Goal: Task Accomplishment & Management: Complete application form

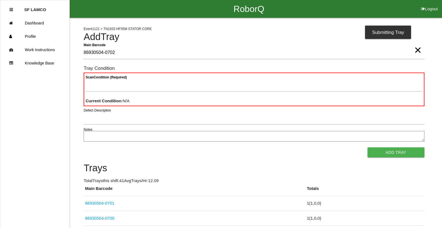
type Barcode "86930504-0702"
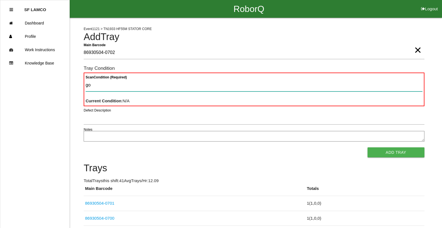
type Condition "goo"
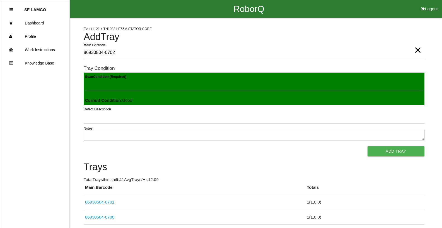
click at [367, 147] on button "Add Tray" at bounding box center [395, 152] width 57 height 10
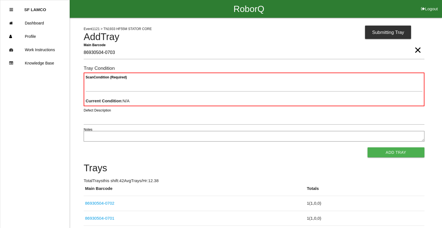
type Barcode "86930504-0703"
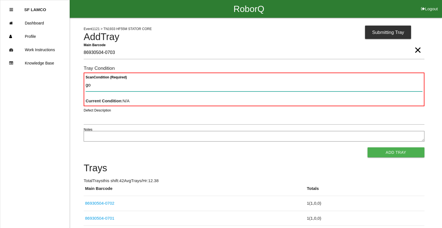
type Condition "goo"
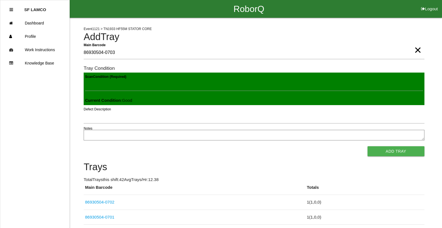
click at [367, 147] on button "Add Tray" at bounding box center [395, 152] width 57 height 10
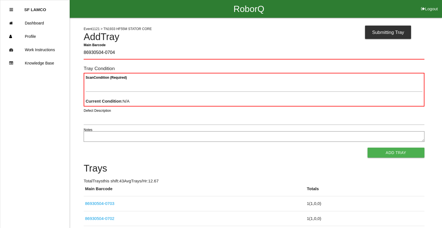
type Barcode "86930504-0704"
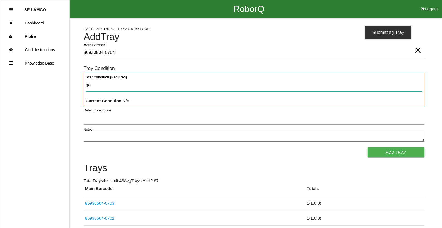
type Condition "goo"
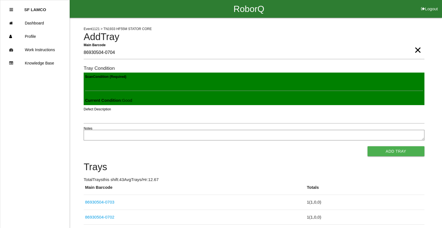
click at [367, 147] on button "Add Tray" at bounding box center [395, 152] width 57 height 10
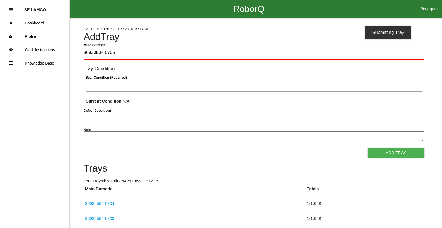
type Barcode "86930504-0705"
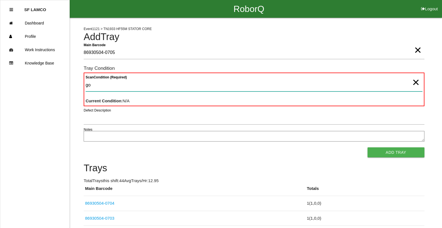
type Condition "goo"
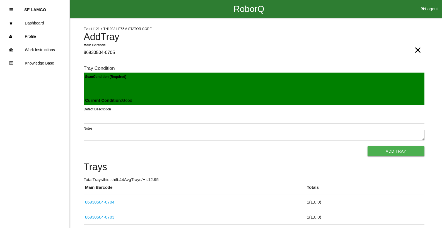
click at [367, 147] on button "Add Tray" at bounding box center [395, 152] width 57 height 10
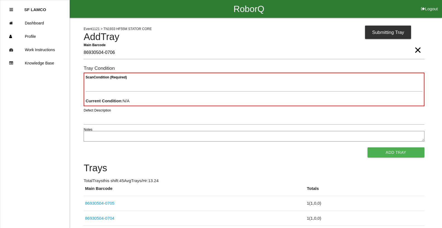
type Barcode "86930504-0706"
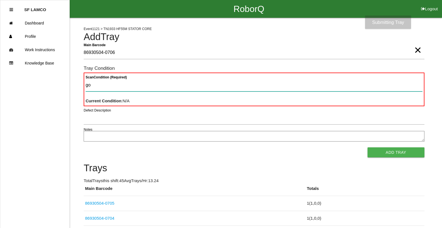
type Condition "goo"
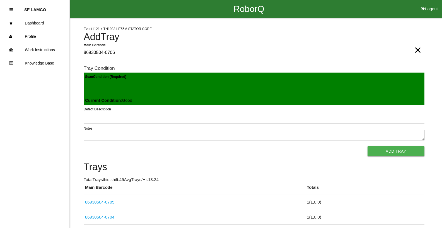
click at [367, 147] on button "Add Tray" at bounding box center [395, 152] width 57 height 10
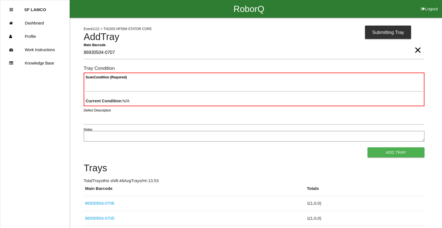
type Barcode "86930504-0707"
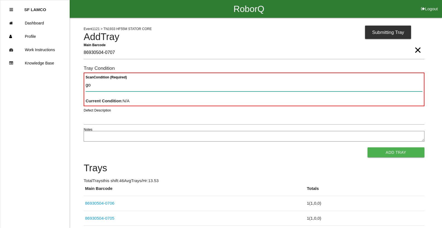
type Condition "goo"
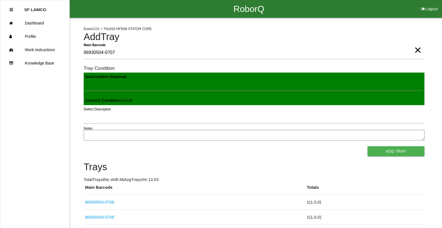
click button "Add Tray" at bounding box center [395, 152] width 57 height 10
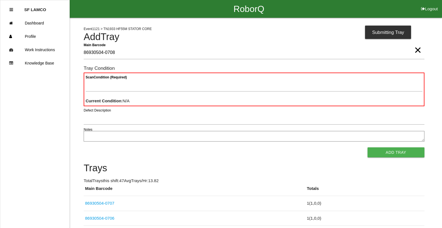
type Barcode "86930504-0708"
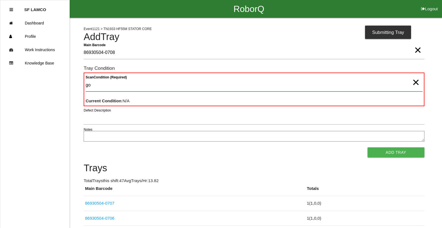
type Condition "goo"
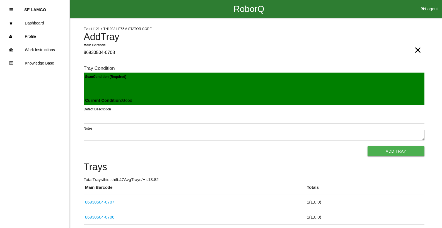
click at [367, 147] on button "Add Tray" at bounding box center [395, 152] width 57 height 10
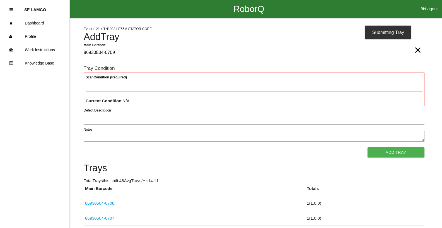
type Barcode "86930504-0709"
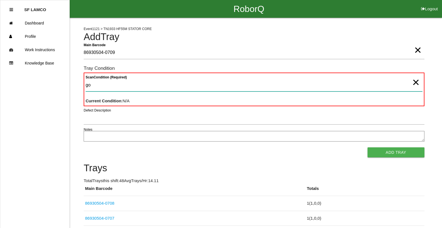
type Condition "goo"
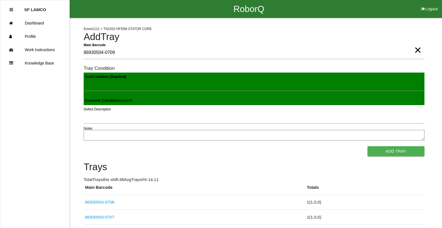
click at [367, 147] on button "Add Tray" at bounding box center [395, 152] width 57 height 10
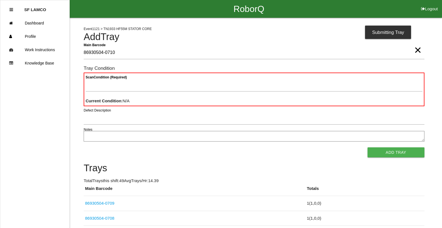
type Barcode "86930504-0710"
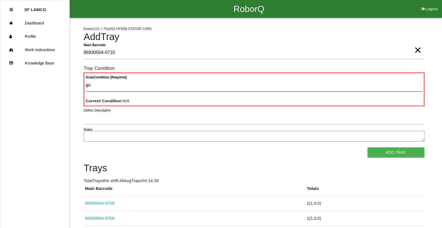
type Condition "goo"
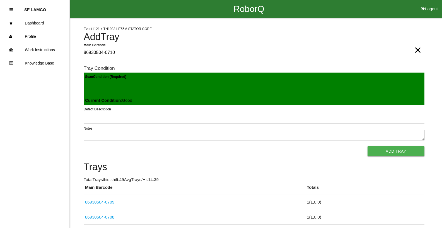
click at [367, 147] on button "Add Tray" at bounding box center [395, 152] width 57 height 10
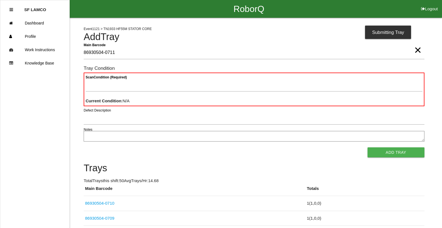
type Barcode "86930504-0711"
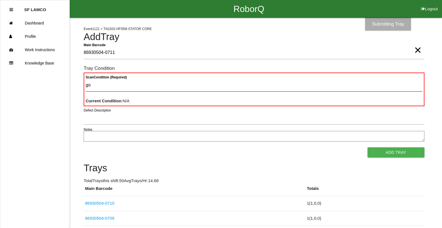
type Condition "goo"
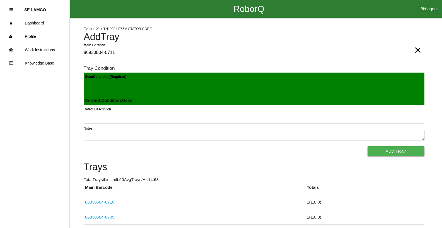
click at [367, 147] on button "Add Tray" at bounding box center [395, 152] width 57 height 10
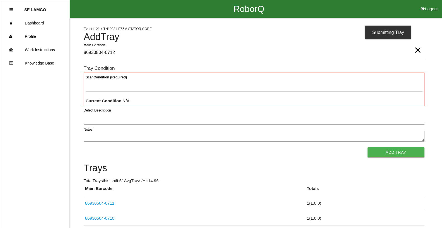
type Barcode "86930504-0712"
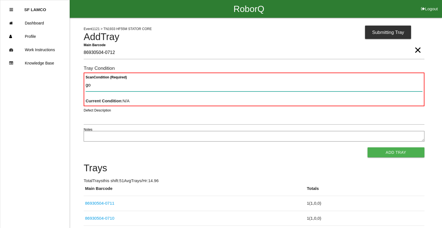
type Condition "goo"
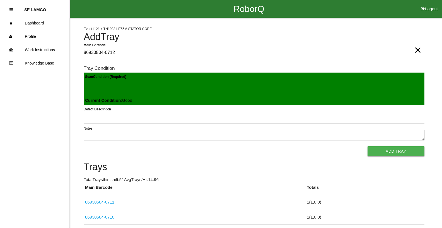
click at [367, 147] on button "Add Tray" at bounding box center [395, 152] width 57 height 10
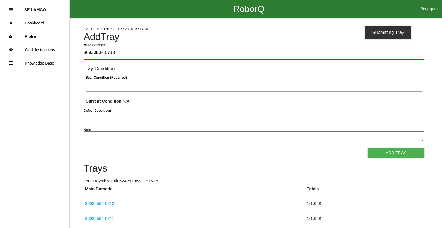
type Barcode "86930504-0713"
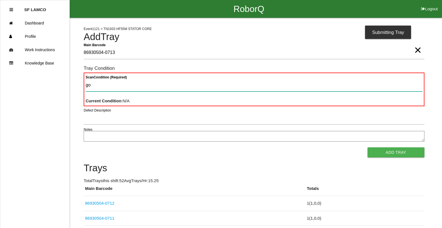
type Condition "goo"
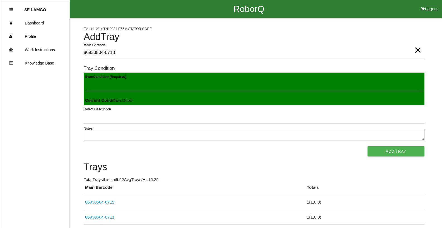
click at [367, 147] on button "Add Tray" at bounding box center [395, 152] width 57 height 10
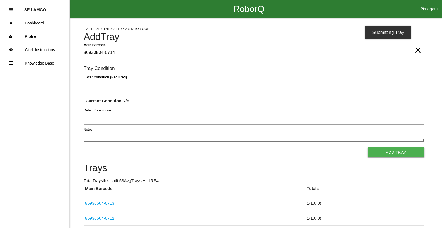
type Barcode "86930504-0714"
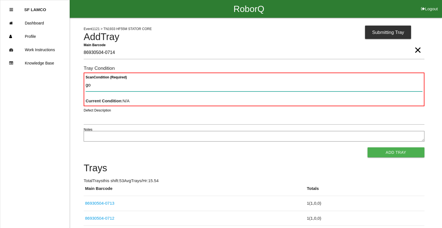
type Condition "goo"
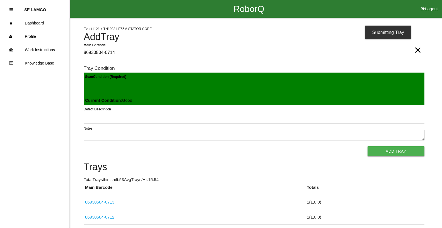
click at [367, 147] on button "Add Tray" at bounding box center [395, 152] width 57 height 10
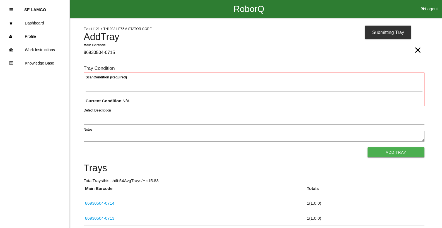
type Barcode "86930504-0715"
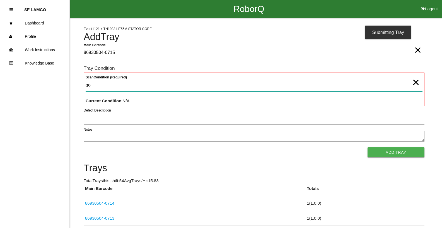
type Condition "goo"
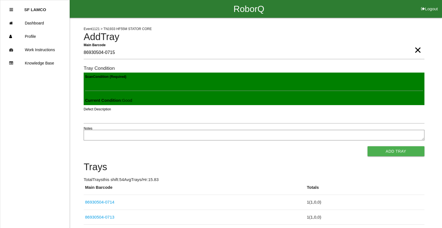
click at [367, 147] on button "Add Tray" at bounding box center [395, 152] width 57 height 10
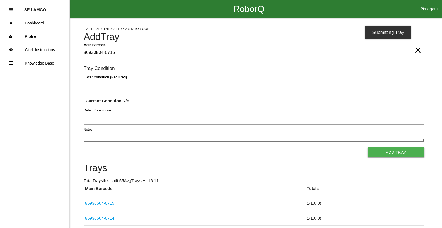
type Barcode "86930504-0716"
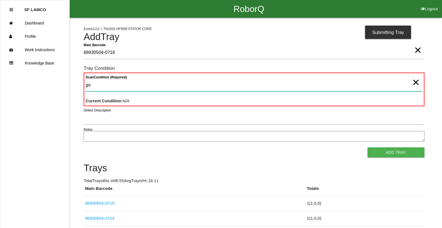
type Condition "goo"
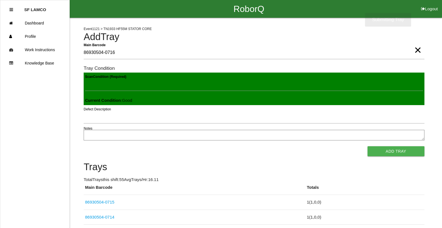
click at [367, 147] on button "Add Tray" at bounding box center [395, 152] width 57 height 10
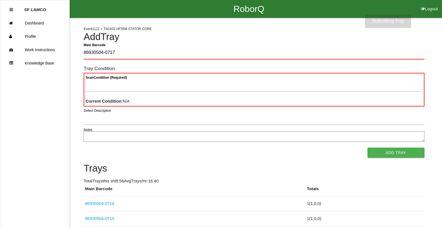
type Barcode "86930504-0717"
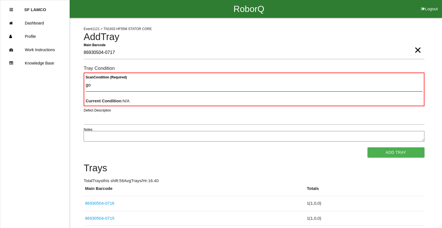
type Condition "goo"
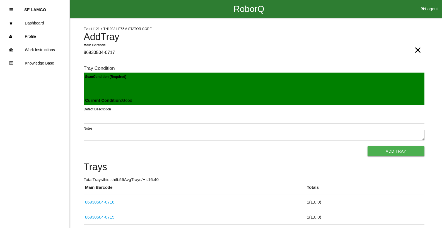
click at [367, 147] on button "Add Tray" at bounding box center [395, 152] width 57 height 10
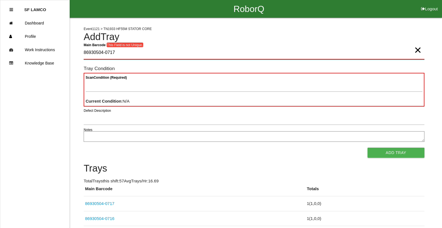
click at [124, 55] on Barcode "86930504-0717" at bounding box center [254, 53] width 340 height 13
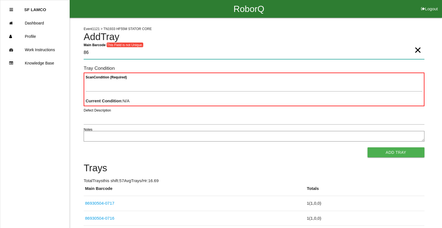
type Barcode "8"
type Barcode "86930504-0718"
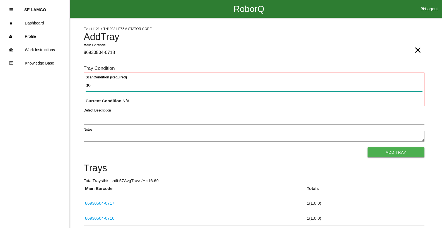
type Condition "goo"
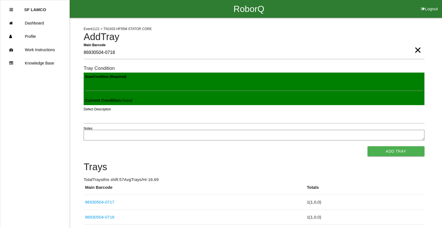
click at [367, 147] on button "Add Tray" at bounding box center [395, 152] width 57 height 10
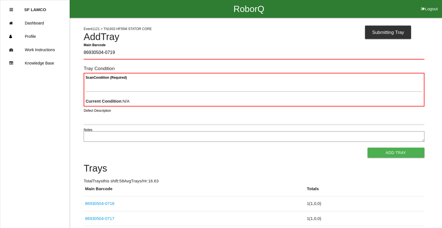
type Barcode "86930504-0719"
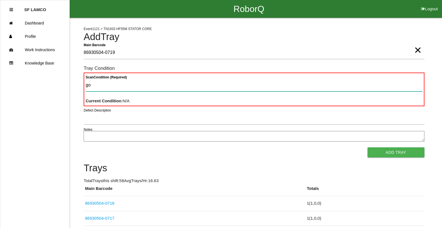
type Condition "goo"
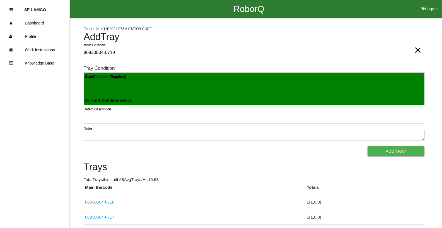
click at [367, 147] on button "Add Tray" at bounding box center [395, 152] width 57 height 10
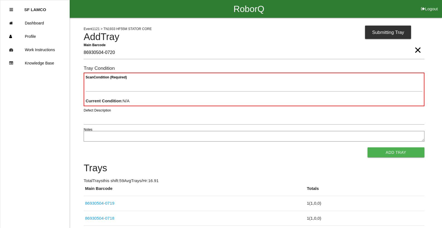
type Barcode "86930504-0720"
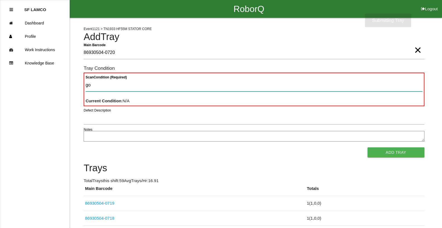
type Condition "goo"
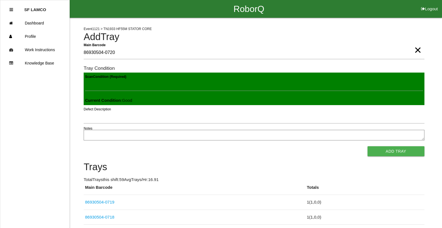
click at [367, 147] on button "Add Tray" at bounding box center [395, 152] width 57 height 10
